Goal: Information Seeking & Learning: Check status

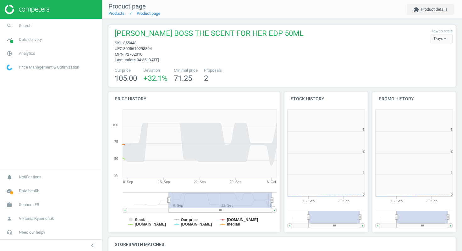
scroll to position [126, 84]
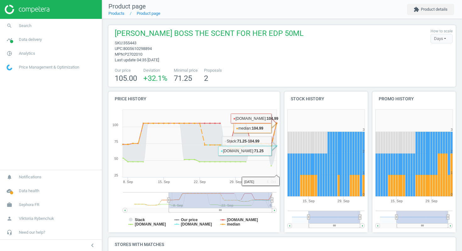
click at [309, 76] on div "Our price 105.00 Deviation +32.1 % Minimal price 71.25 Proposals 2" at bounding box center [282, 76] width 341 height 16
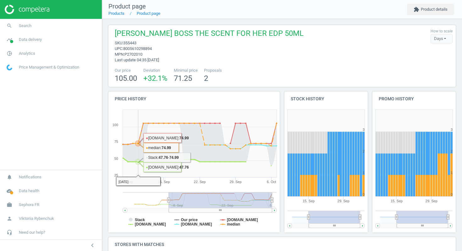
scroll to position [154, 0]
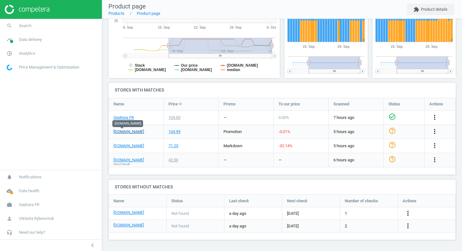
click at [123, 130] on link "[DOMAIN_NAME]" at bounding box center [128, 132] width 30 height 6
click at [179, 133] on div "104.99" at bounding box center [174, 132] width 12 height 6
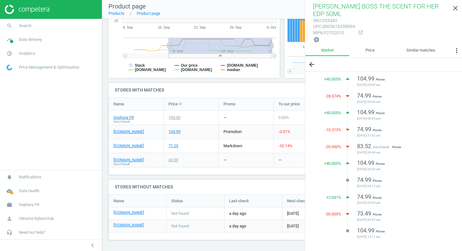
click at [380, 162] on span "Promo" at bounding box center [380, 163] width 9 height 3
click at [368, 75] on span "104.99" at bounding box center [365, 78] width 17 height 7
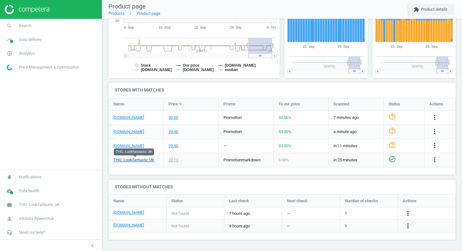
click at [139, 160] on link "THG. Lookfantastic UK" at bounding box center [133, 160] width 41 height 6
